Goal: Task Accomplishment & Management: Use online tool/utility

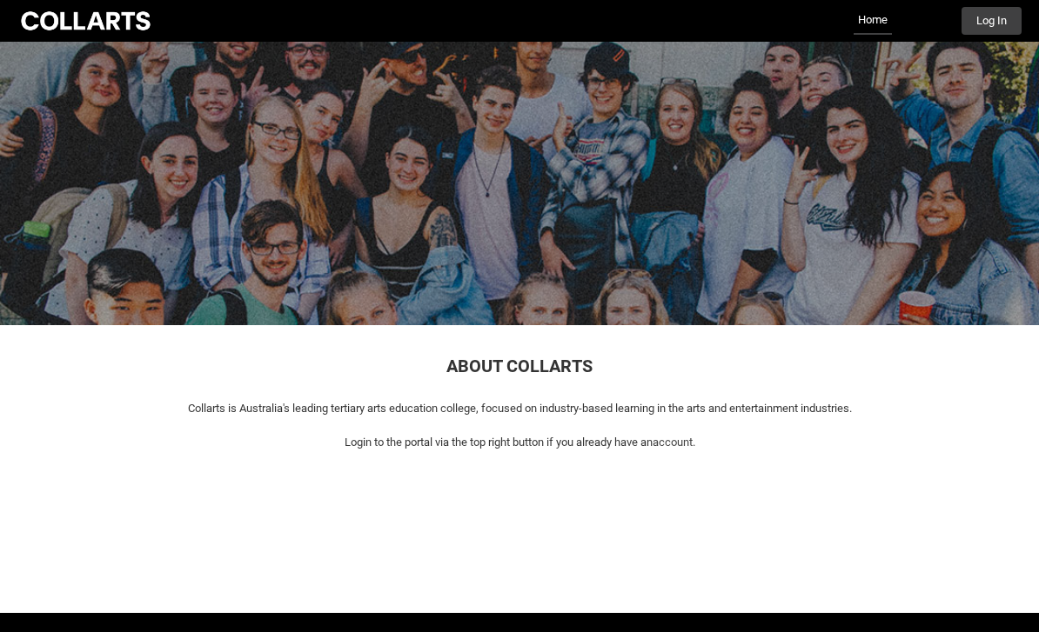
scroll to position [49, 0]
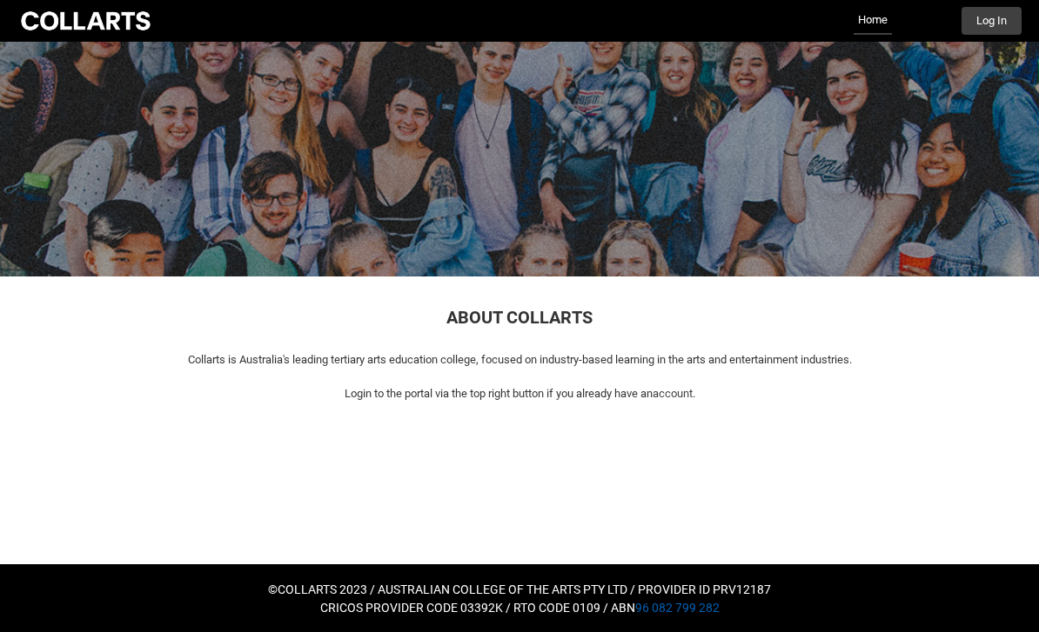
click at [996, 22] on button "Log In" at bounding box center [991, 21] width 60 height 28
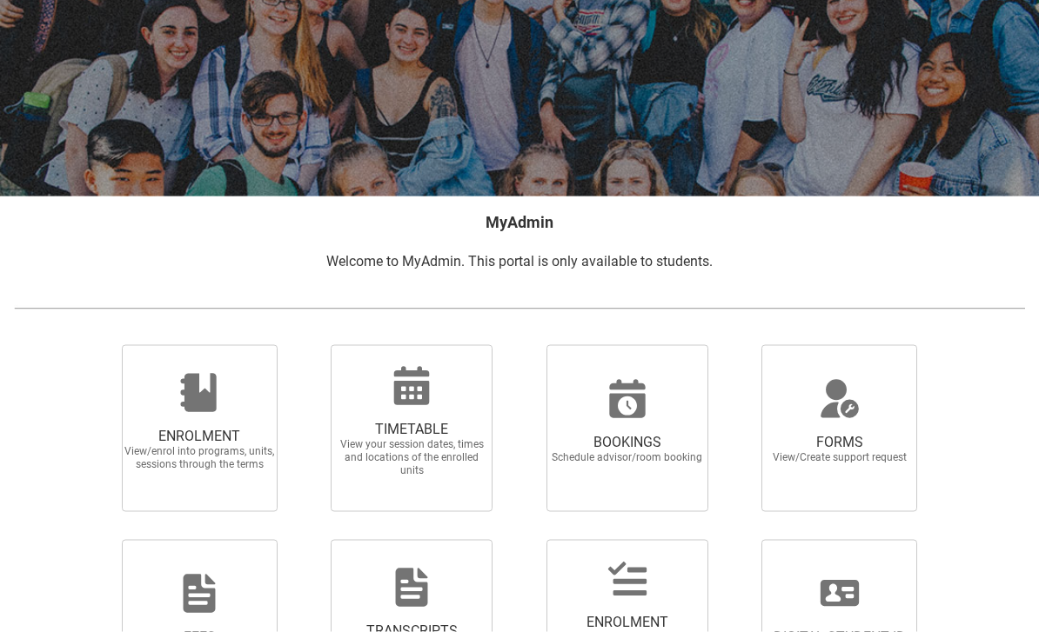
scroll to position [154, 0]
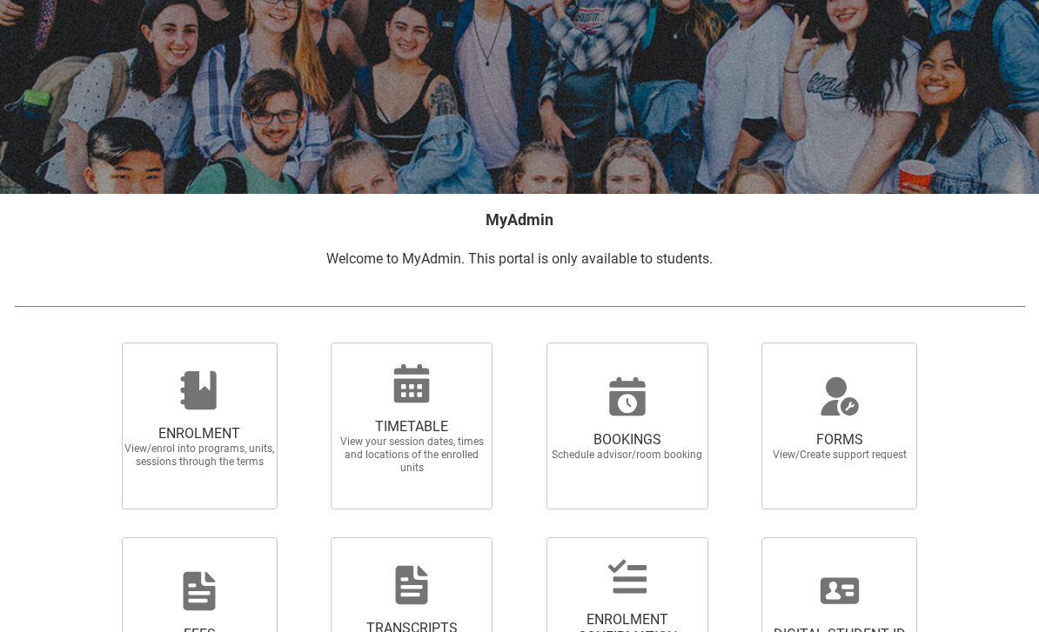
click at [372, 462] on span "View your session dates, times and locations of the enrolled units" at bounding box center [411, 455] width 153 height 39
click at [311, 343] on input "TIMETABLE View your session dates, times and locations of the enrolled units" at bounding box center [310, 342] width 1 height 1
radio input "true"
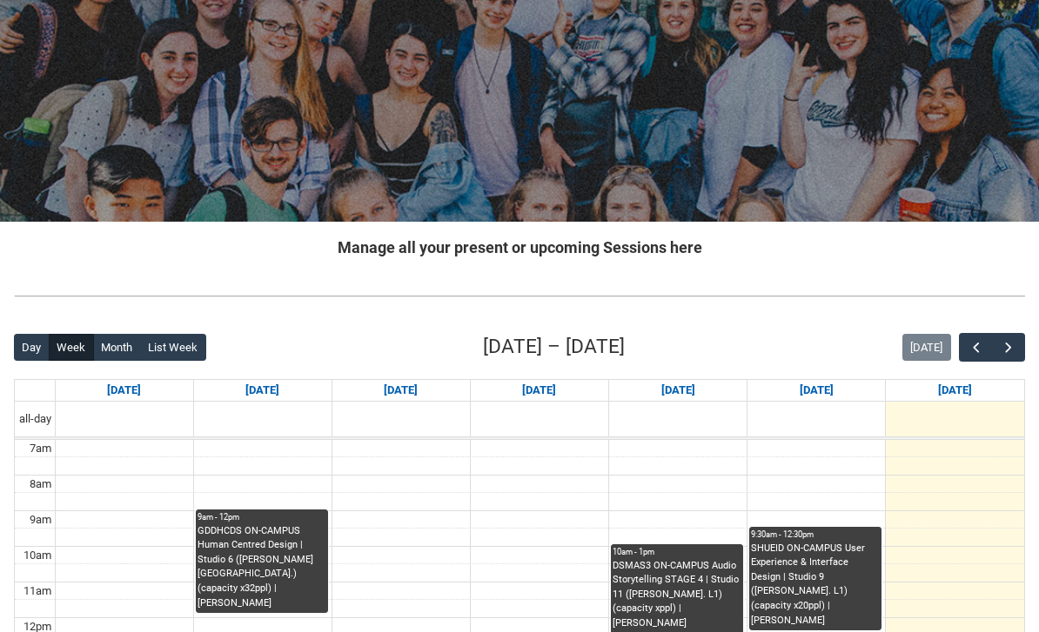
scroll to position [377, 0]
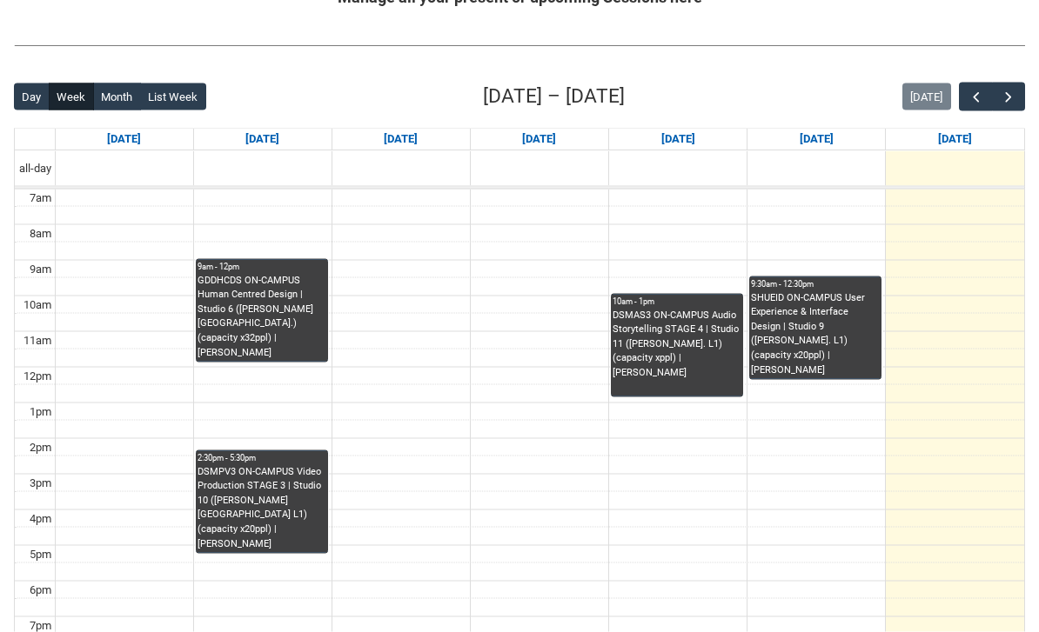
click at [181, 105] on button "List Week" at bounding box center [173, 97] width 66 height 28
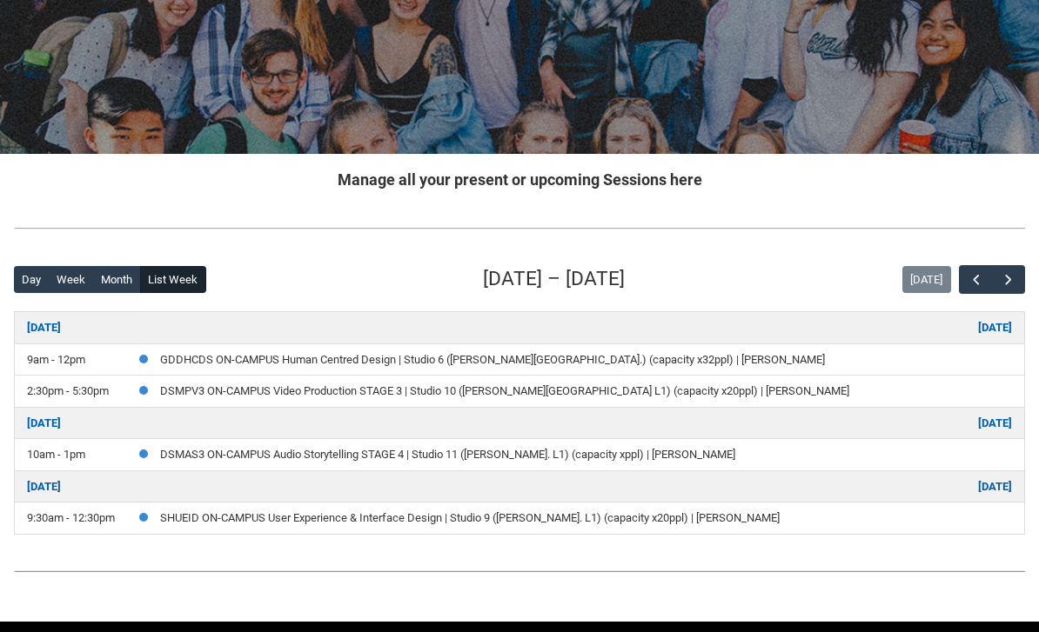
click at [111, 277] on button "Month" at bounding box center [117, 280] width 48 height 28
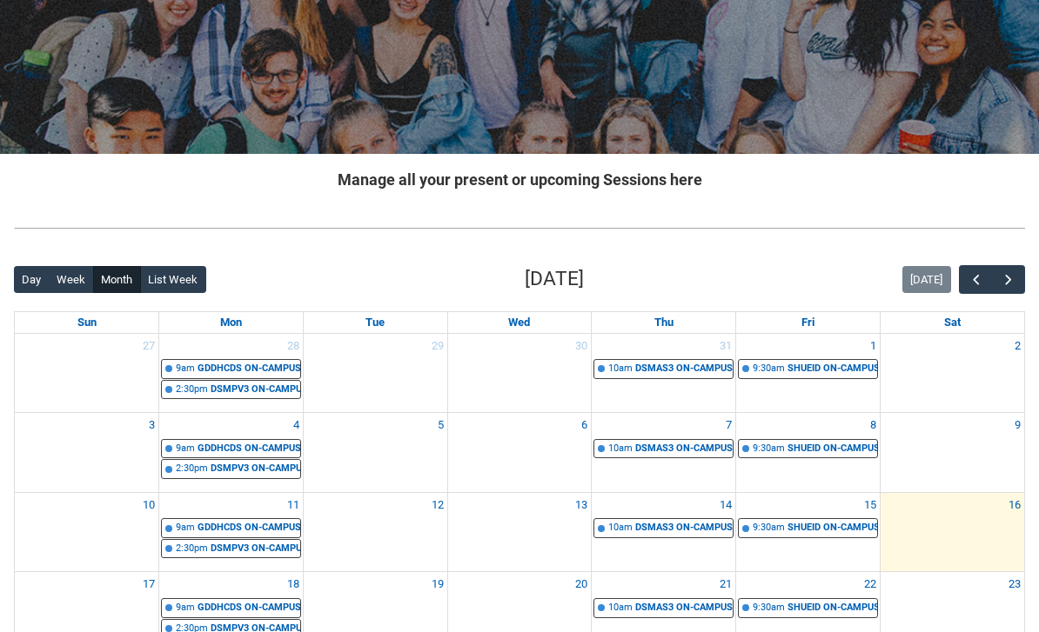
click at [1019, 285] on button "button" at bounding box center [1008, 279] width 33 height 29
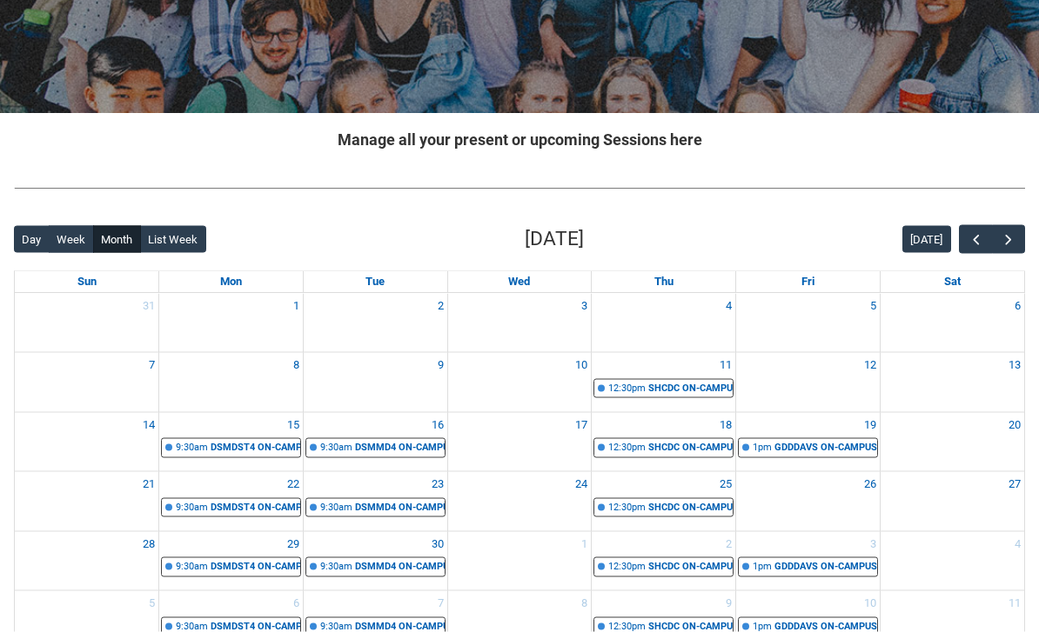
scroll to position [351, 0]
